Goal: Find specific page/section: Find specific page/section

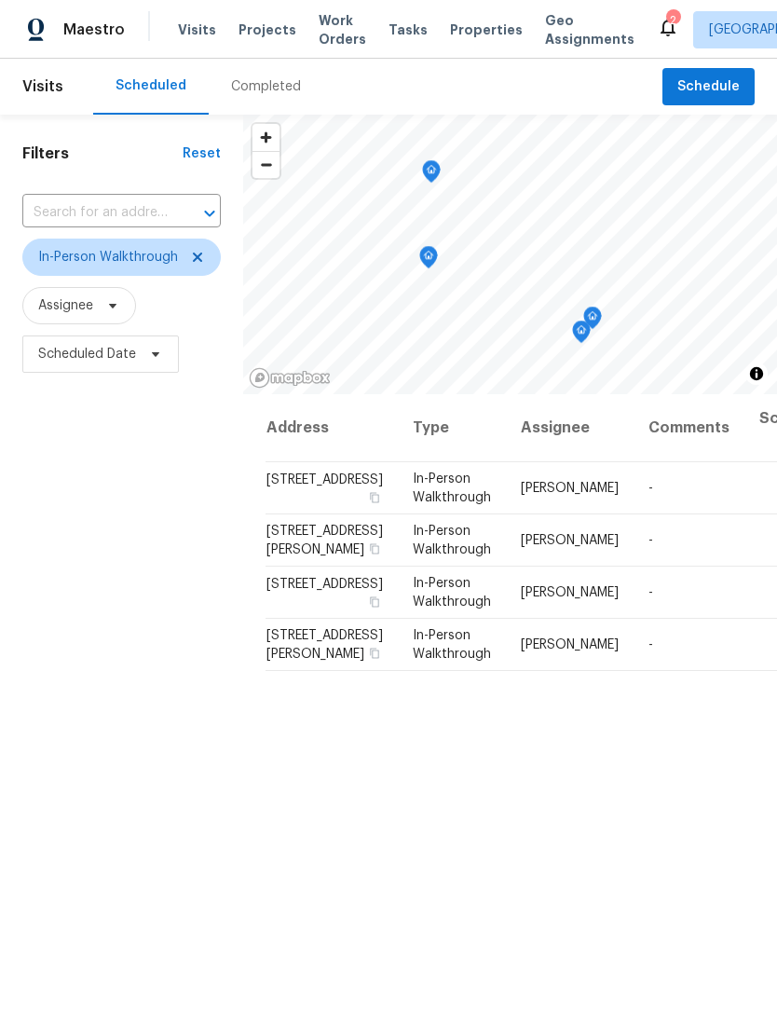
click at [461, 24] on span "Properties" at bounding box center [486, 30] width 73 height 19
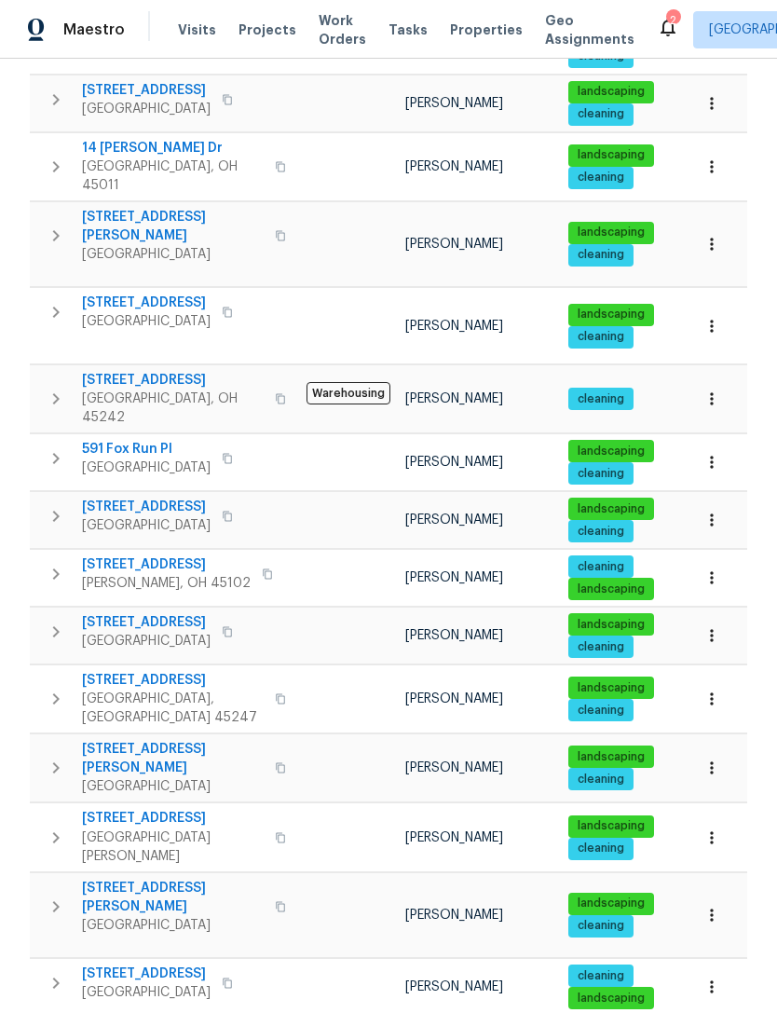
scroll to position [494, 0]
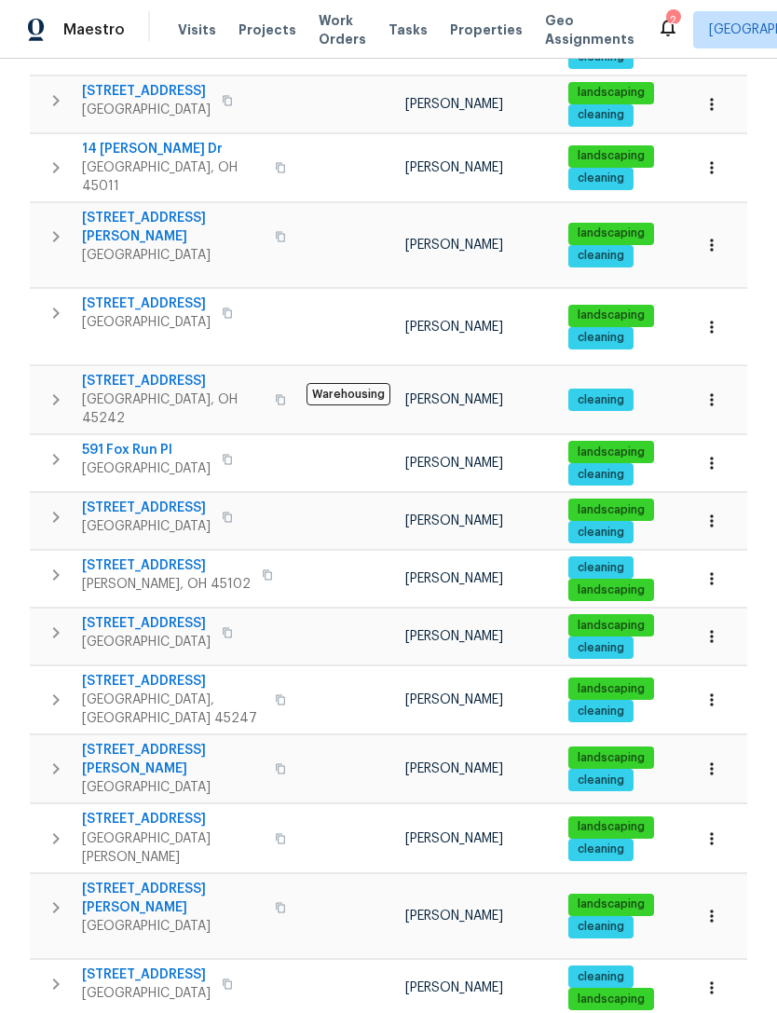
click at [49, 966] on button "button" at bounding box center [55, 984] width 37 height 37
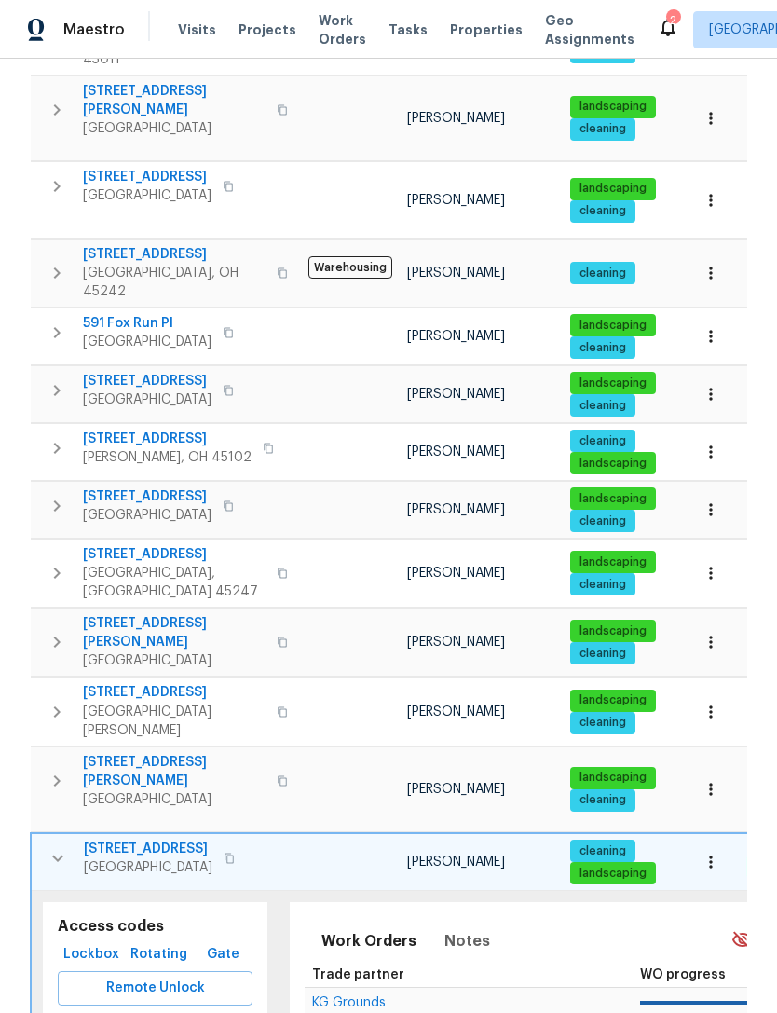
scroll to position [697, 0]
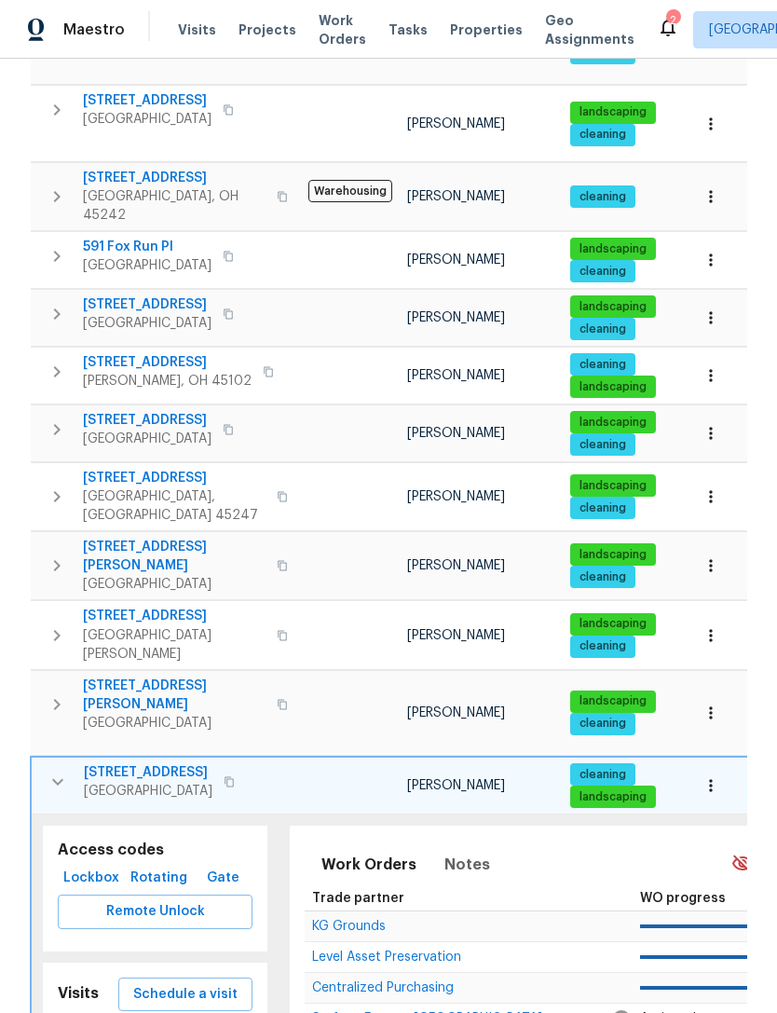
click at [103, 867] on span "Lockbox" at bounding box center [91, 878] width 52 height 23
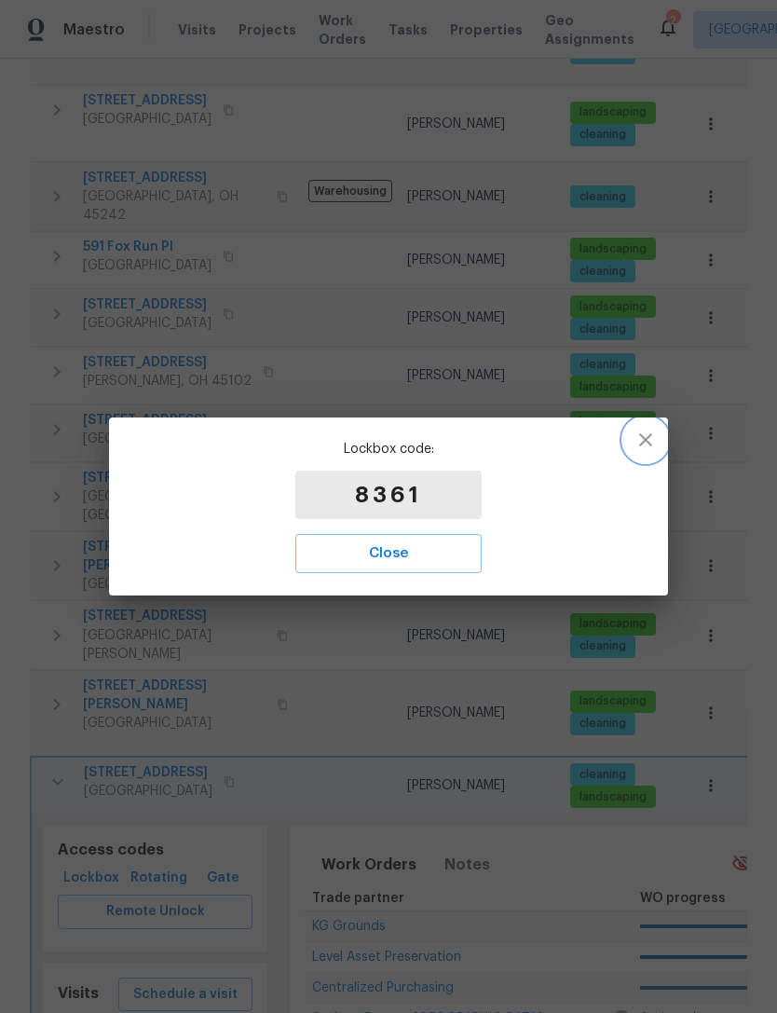
click at [651, 441] on icon "button" at bounding box center [646, 440] width 22 height 22
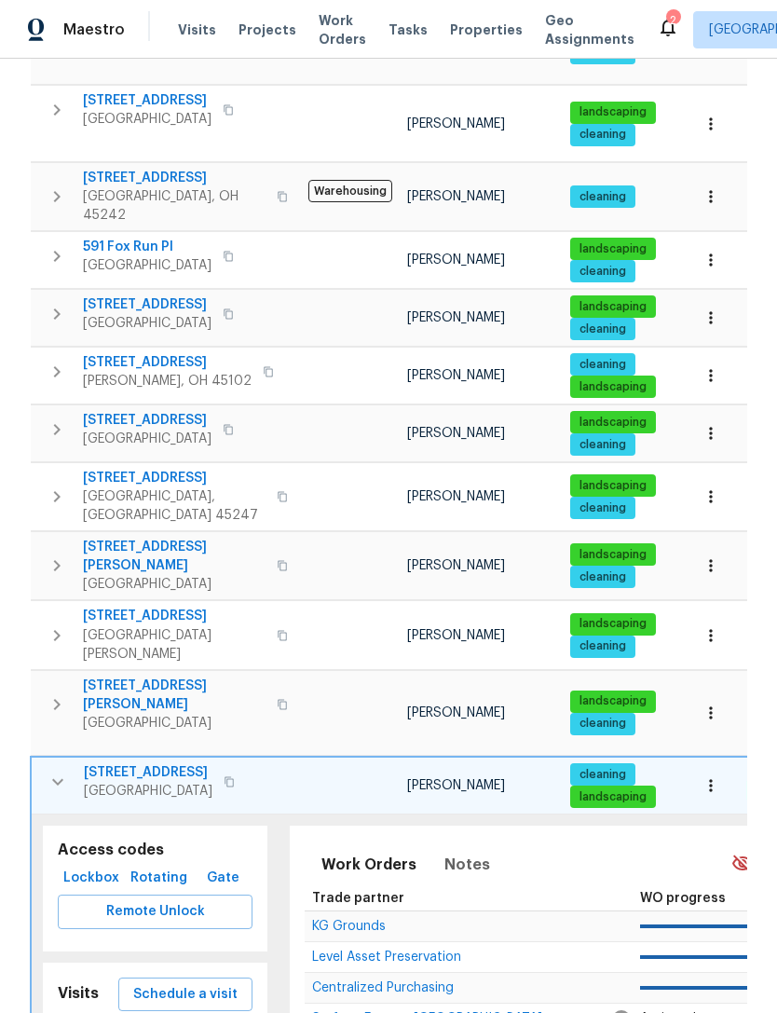
click at [156, 861] on button "Rotating" at bounding box center [159, 878] width 68 height 34
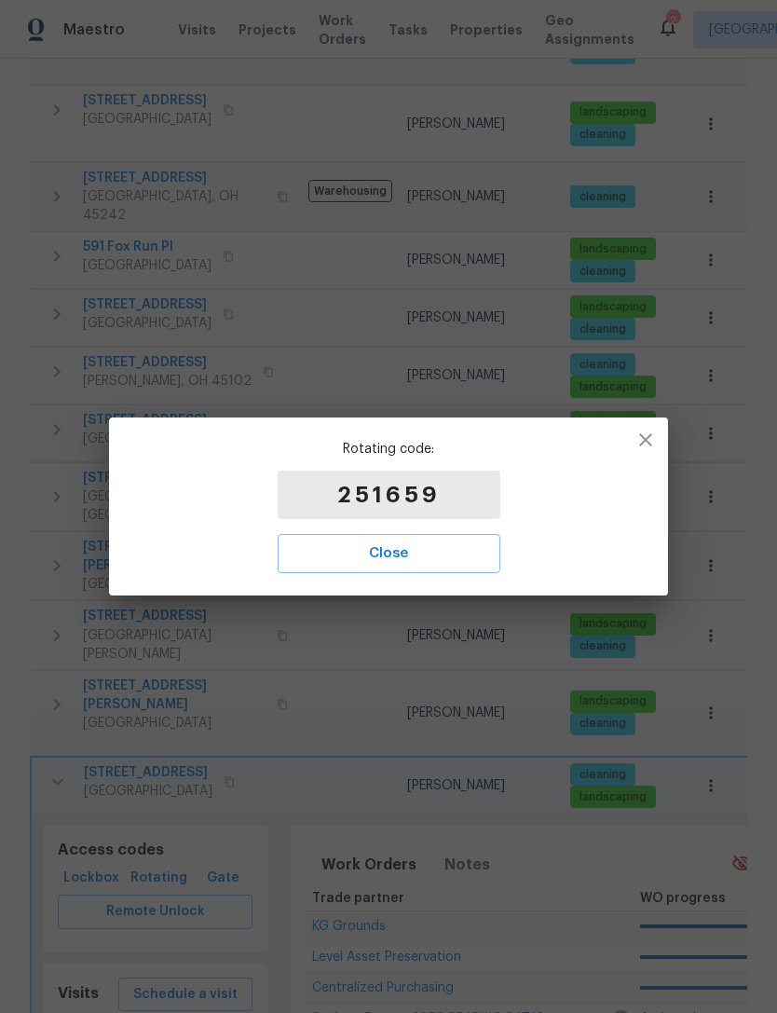
click at [651, 455] on button "button" at bounding box center [646, 440] width 45 height 45
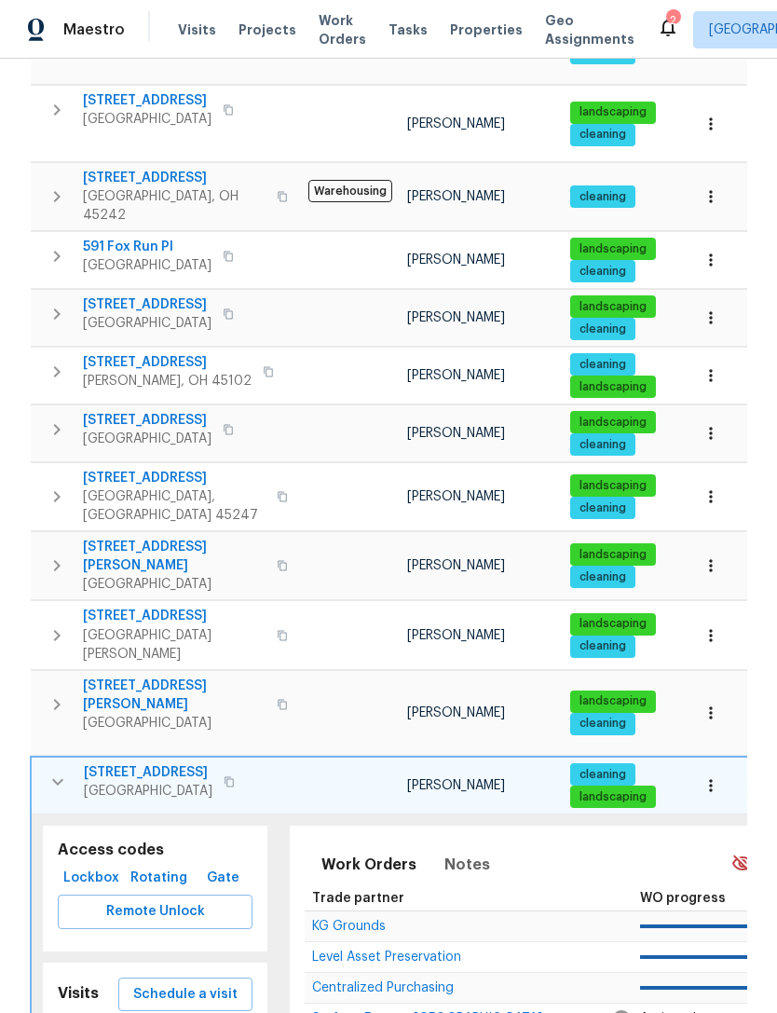
click at [59, 771] on icon "button" at bounding box center [58, 782] width 22 height 22
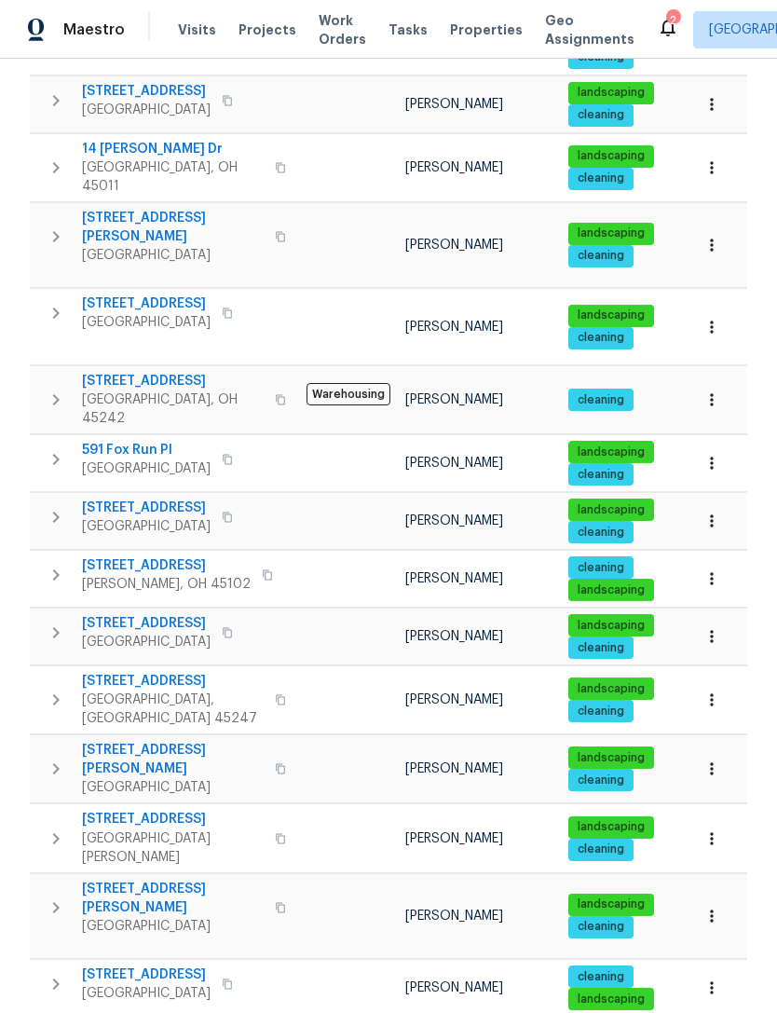
scroll to position [0, 0]
click at [260, 26] on span "Projects" at bounding box center [268, 30] width 58 height 19
